Goal: Task Accomplishment & Management: Complete application form

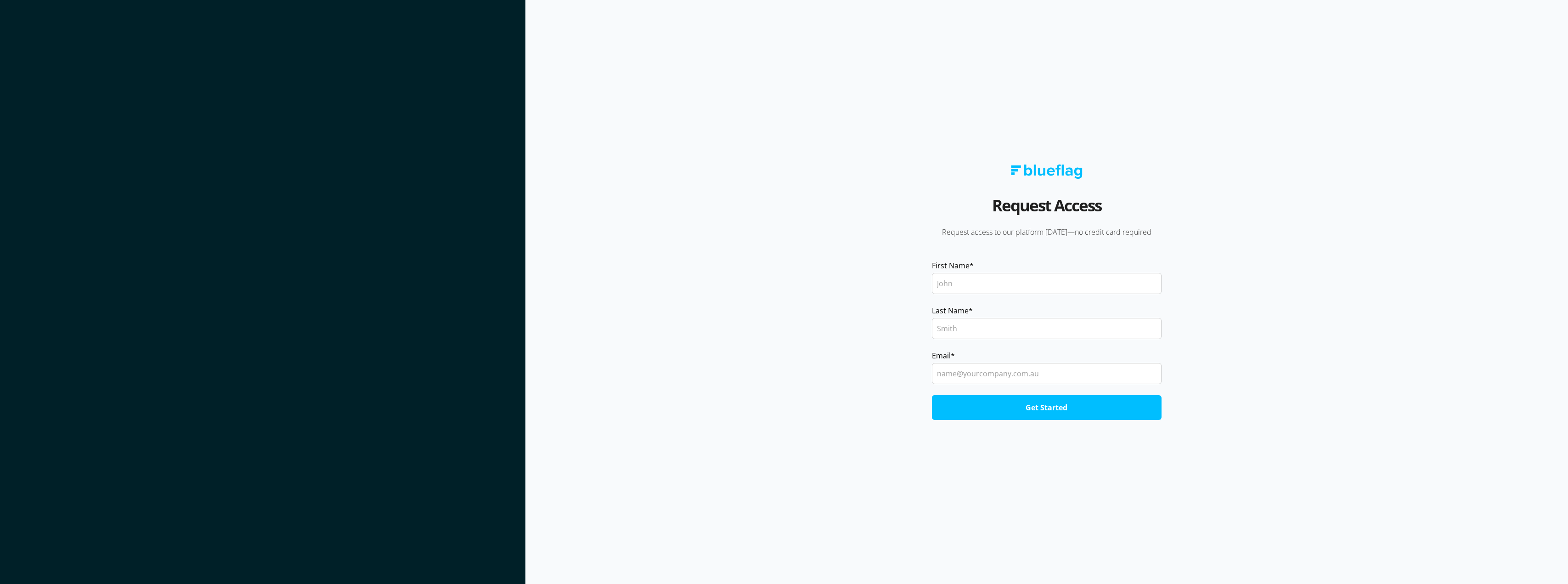
click at [974, 285] on input "First Name *" at bounding box center [1047, 284] width 230 height 21
type input "ROHIT"
type input "[PERSON_NAME]"
type input "[EMAIL_ADDRESS][DOMAIN_NAME]"
drag, startPoint x: 1020, startPoint y: 375, endPoint x: 885, endPoint y: 373, distance: 135.0
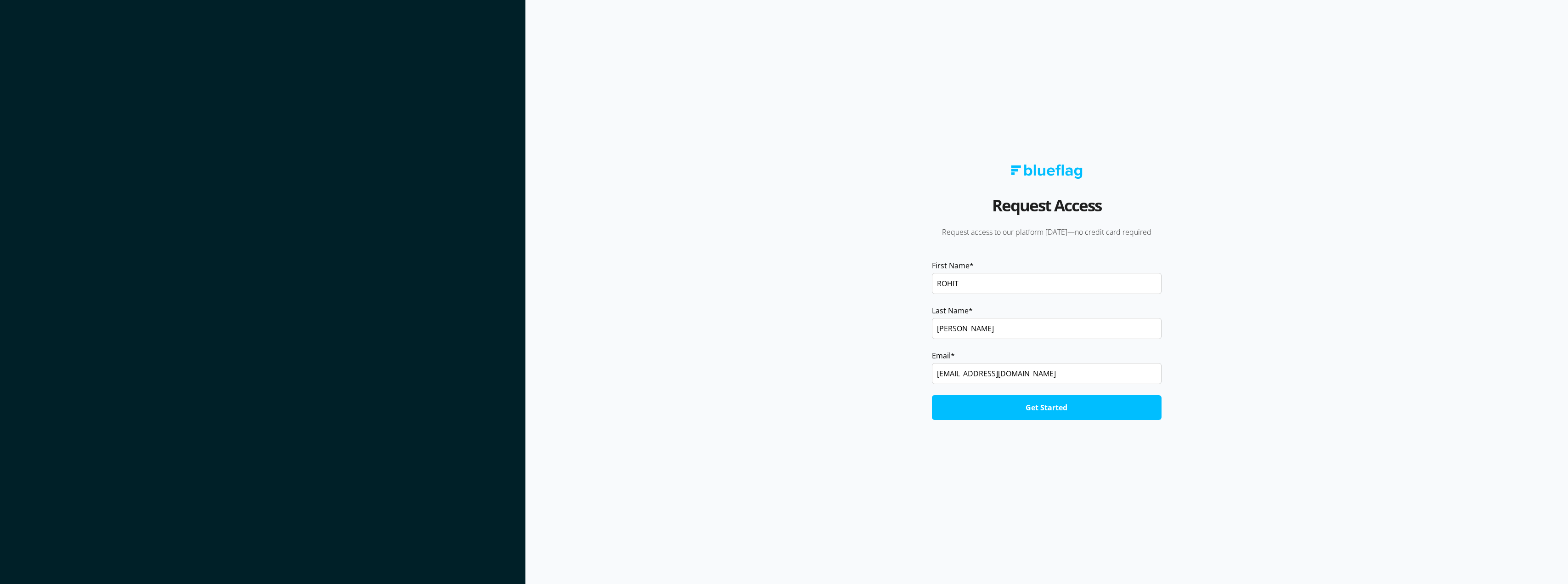
click at [885, 373] on form "First Name * [PERSON_NAME] Last Name * [PERSON_NAME] Email * [EMAIL_ADDRESS][DO…" at bounding box center [1047, 340] width 521 height 160
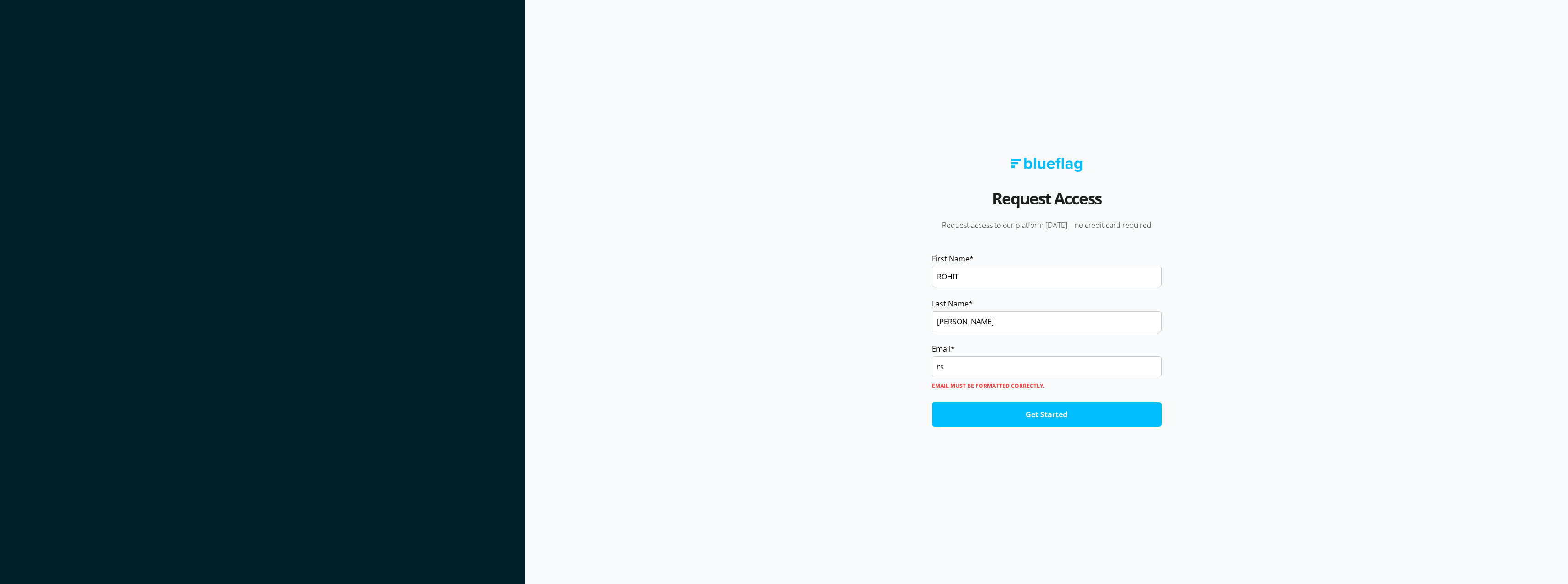
type input "[EMAIL_ADDRESS][DOMAIN_NAME]"
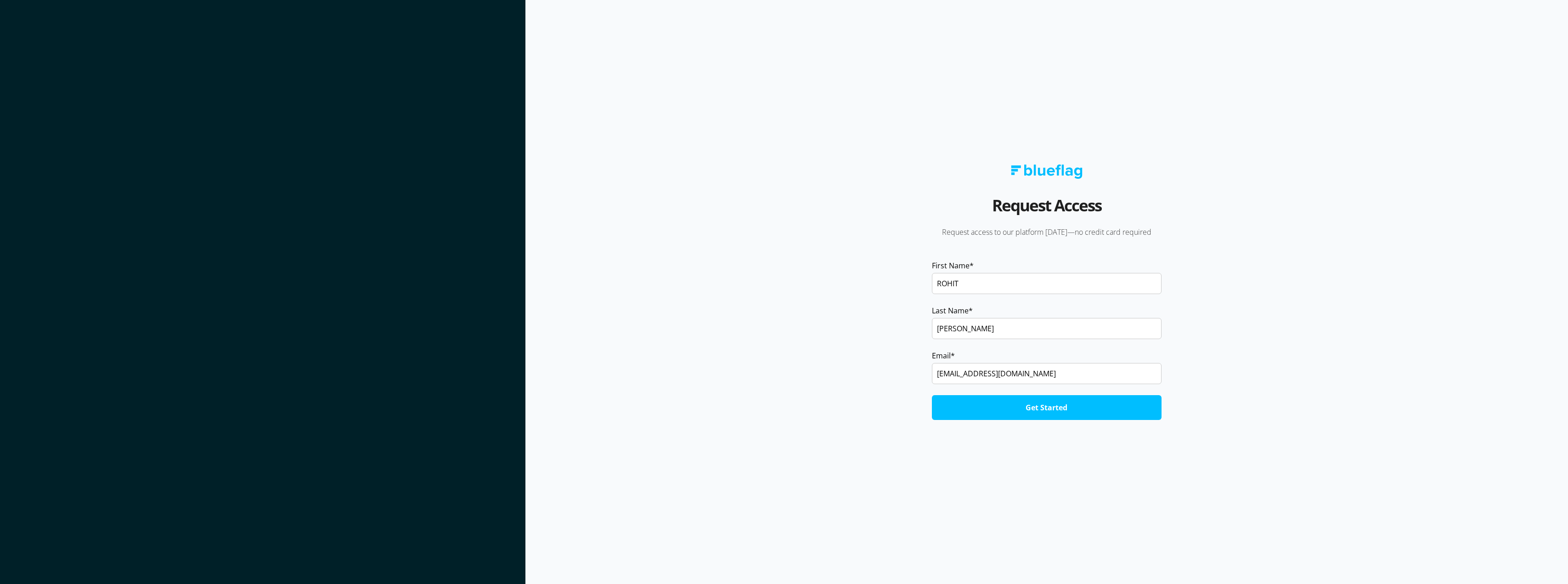
click at [941, 332] on input "[PERSON_NAME]" at bounding box center [1047, 329] width 230 height 21
type input "[PERSON_NAME]"
click at [1038, 405] on input "Get Started" at bounding box center [1047, 407] width 230 height 25
